Goal: Task Accomplishment & Management: Manage account settings

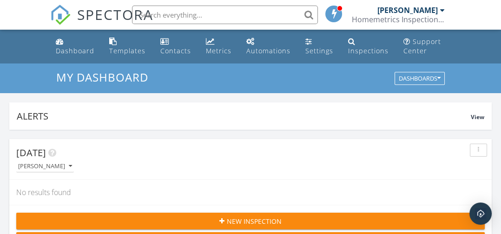
scroll to position [1588, 501]
click at [312, 47] on div "Inspections" at bounding box center [368, 50] width 40 height 9
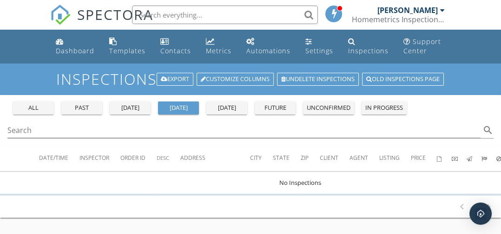
click at [334, 111] on div "unconfirmed" at bounding box center [328, 108] width 44 height 9
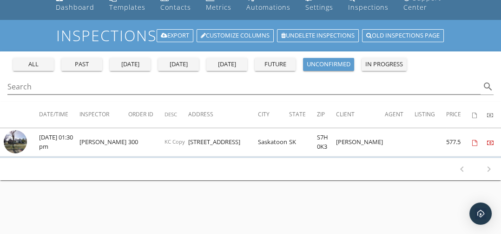
scroll to position [46, 0]
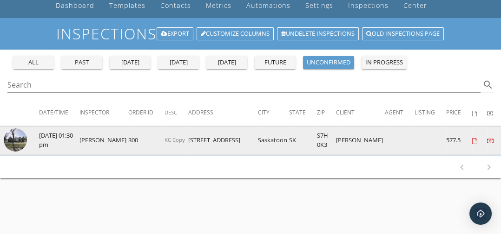
click at [21, 140] on img at bounding box center [15, 140] width 23 height 23
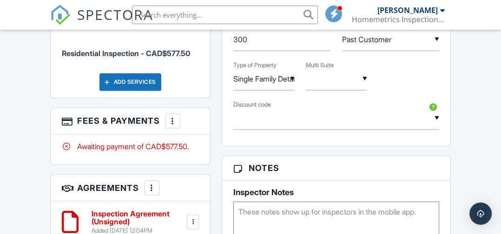
scroll to position [603, 0]
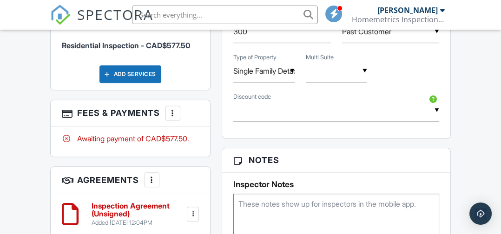
click at [176, 109] on div at bounding box center [172, 113] width 9 height 9
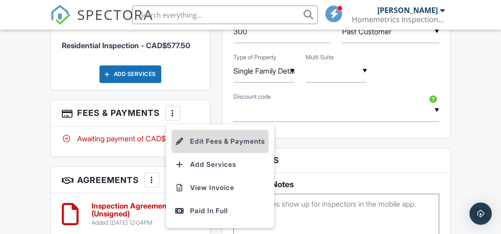
click at [234, 130] on li "Edit Fees & Payments" at bounding box center [219, 141] width 97 height 23
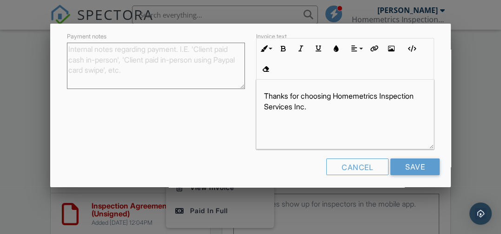
scroll to position [216, 0]
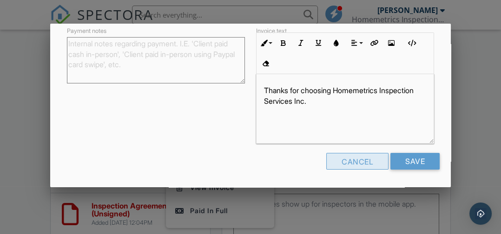
click at [358, 164] on div "Cancel" at bounding box center [357, 161] width 62 height 17
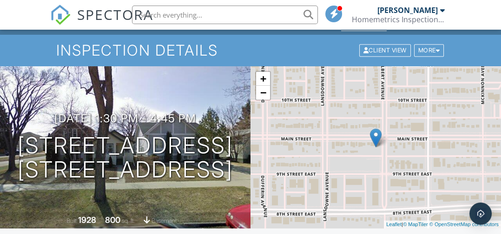
scroll to position [26, 0]
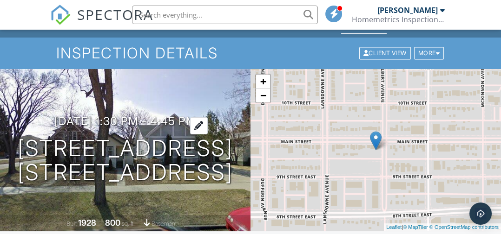
click at [159, 115] on h3 "02/10/2025 1:30 pm - 4:45 pm" at bounding box center [125, 121] width 142 height 13
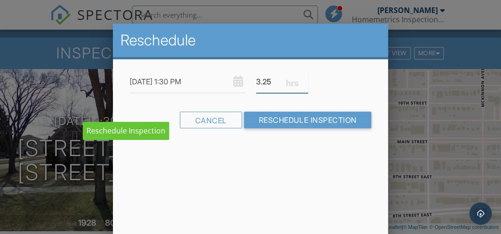
click at [272, 79] on input "3.25" at bounding box center [282, 82] width 52 height 23
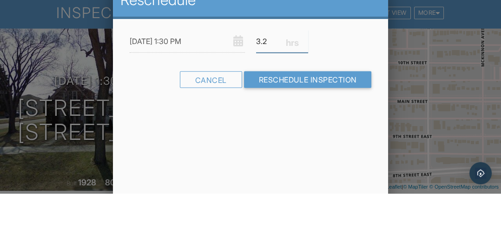
type input "3"
type input "4"
type input "3.5"
click at [237, 79] on div "02/10/2025 1:30 PM" at bounding box center [187, 82] width 126 height 23
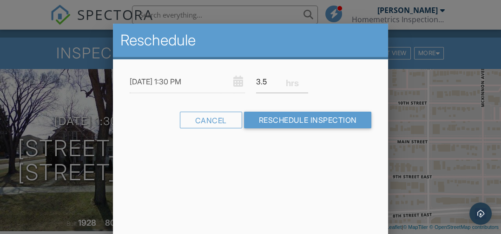
click at [186, 77] on input "02/10/2025 1:30 PM" at bounding box center [187, 82] width 115 height 23
click at [187, 77] on input "02/10/2025 1:30 PM" at bounding box center [187, 82] width 115 height 23
click at [201, 124] on div "Cancel" at bounding box center [211, 120] width 62 height 17
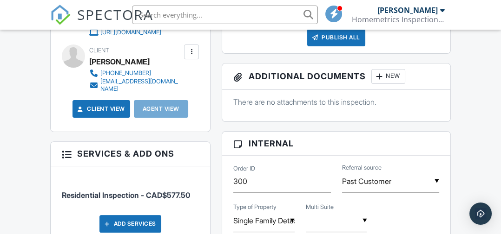
scroll to position [469, 0]
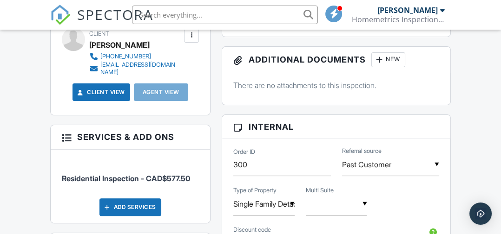
click at [65, 132] on div at bounding box center [66, 136] width 9 height 9
click at [87, 128] on h3 "Services & Add ons" at bounding box center [130, 137] width 159 height 24
click at [68, 132] on div at bounding box center [66, 136] width 9 height 9
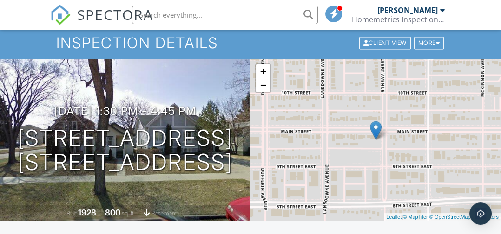
scroll to position [33, 0]
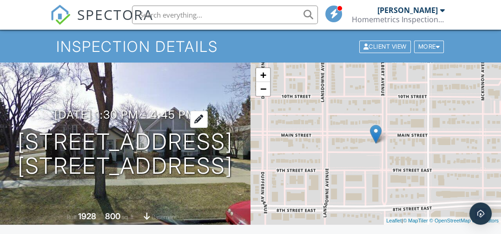
click at [207, 111] on div at bounding box center [199, 119] width 18 height 17
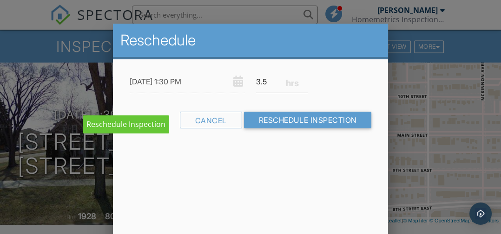
click at [239, 79] on div "02/10/2025 1:30 PM" at bounding box center [187, 82] width 126 height 23
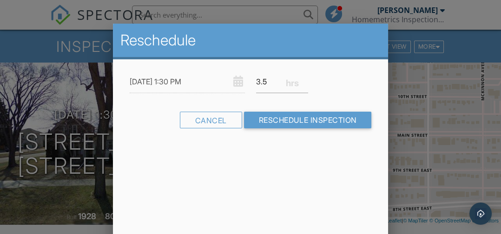
click at [186, 80] on input "02/10/2025 1:30 PM" at bounding box center [187, 82] width 115 height 23
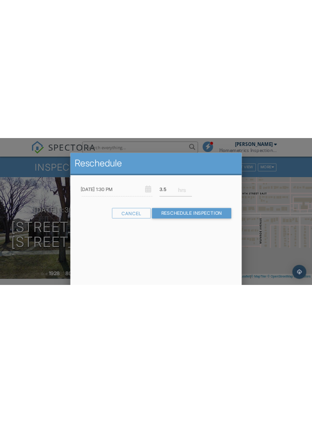
scroll to position [120, 0]
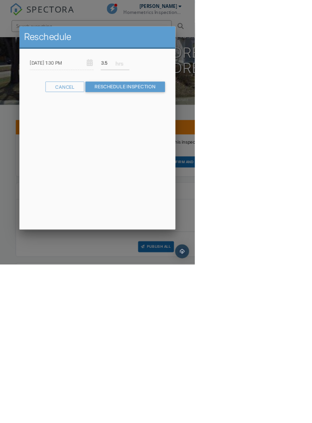
click at [156, 112] on div "02/10/2025 1:30 PM" at bounding box center [99, 100] width 114 height 23
click at [130, 112] on input "02/10/2025 1:30 PM" at bounding box center [99, 100] width 103 height 23
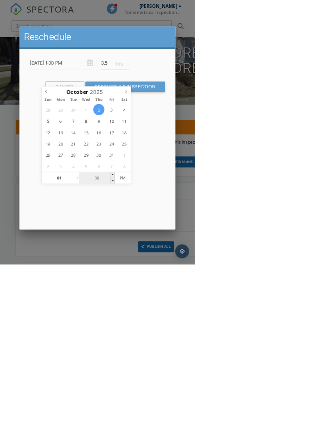
click at [157, 234] on input "30" at bounding box center [155, 285] width 57 height 19
type input "00"
type input "[DATE] 1:00 PM"
type input "00"
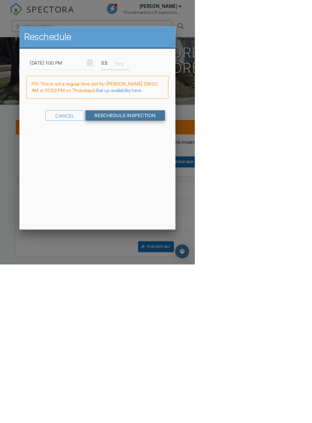
click at [265, 193] on input "Reschedule Inspection" at bounding box center [201, 184] width 128 height 17
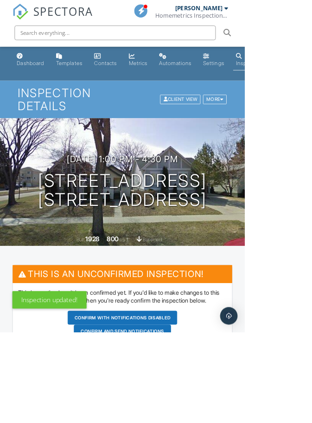
click at [186, 422] on button "Confirm and send notifications" at bounding box center [156, 422] width 124 height 18
